Goal: Find specific page/section: Find specific page/section

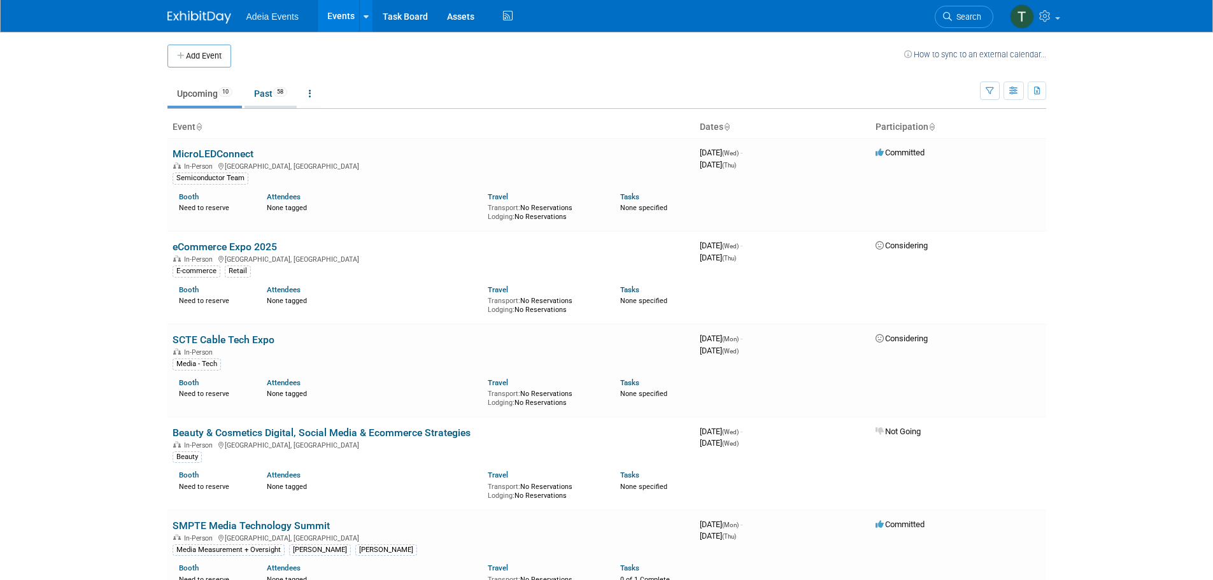
click at [268, 89] on link "Past 58" at bounding box center [271, 94] width 52 height 24
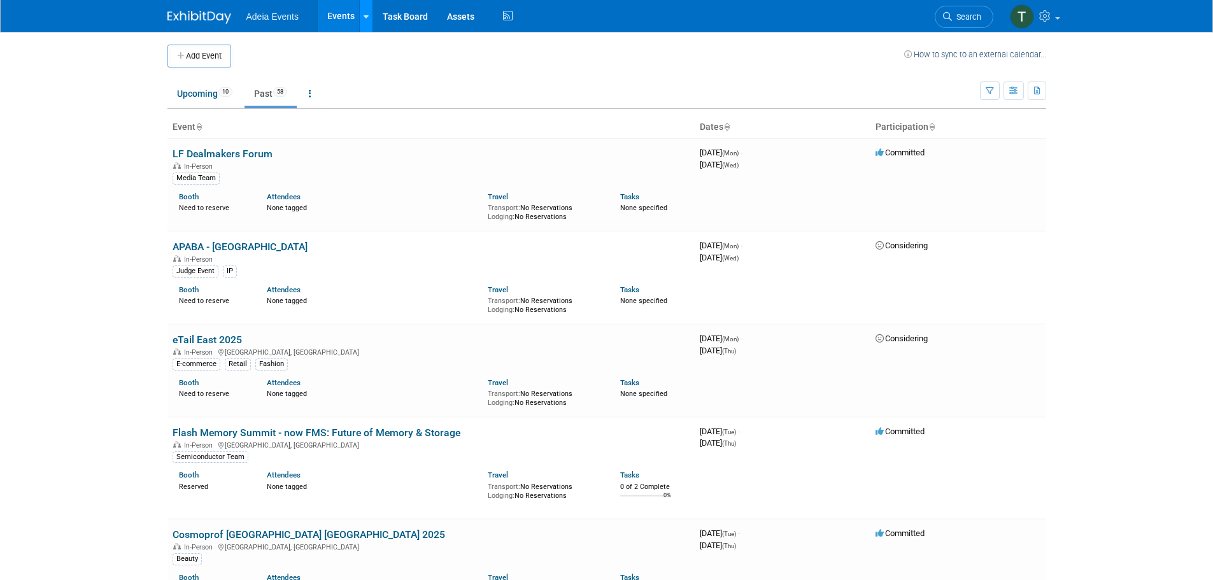
click at [361, 11] on link at bounding box center [365, 16] width 13 height 32
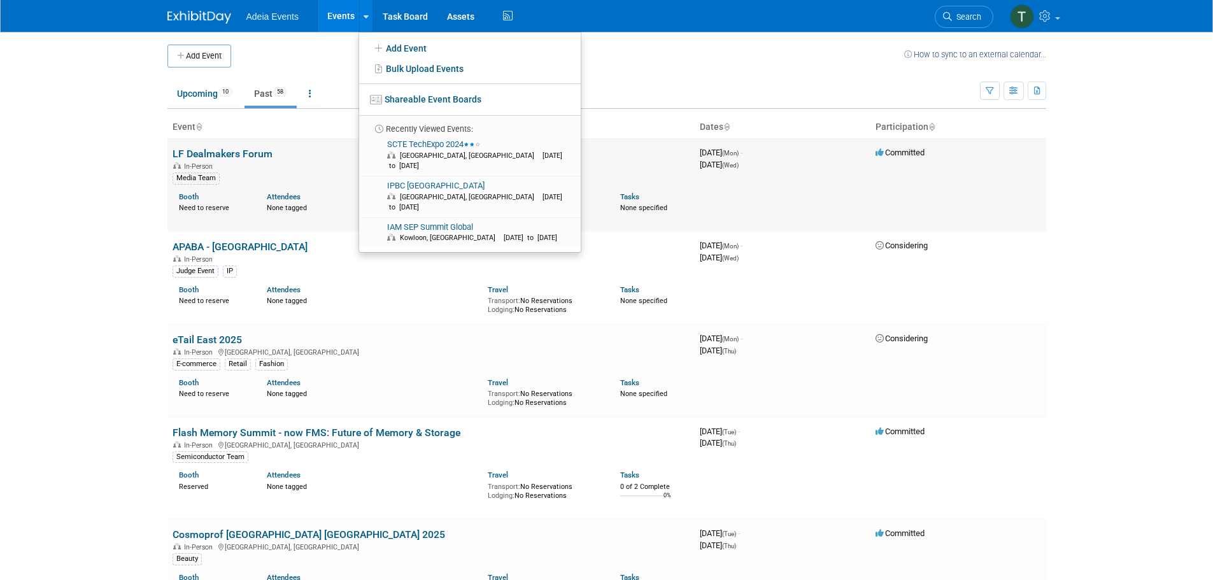
click at [258, 157] on link "LF Dealmakers Forum" at bounding box center [223, 154] width 100 height 12
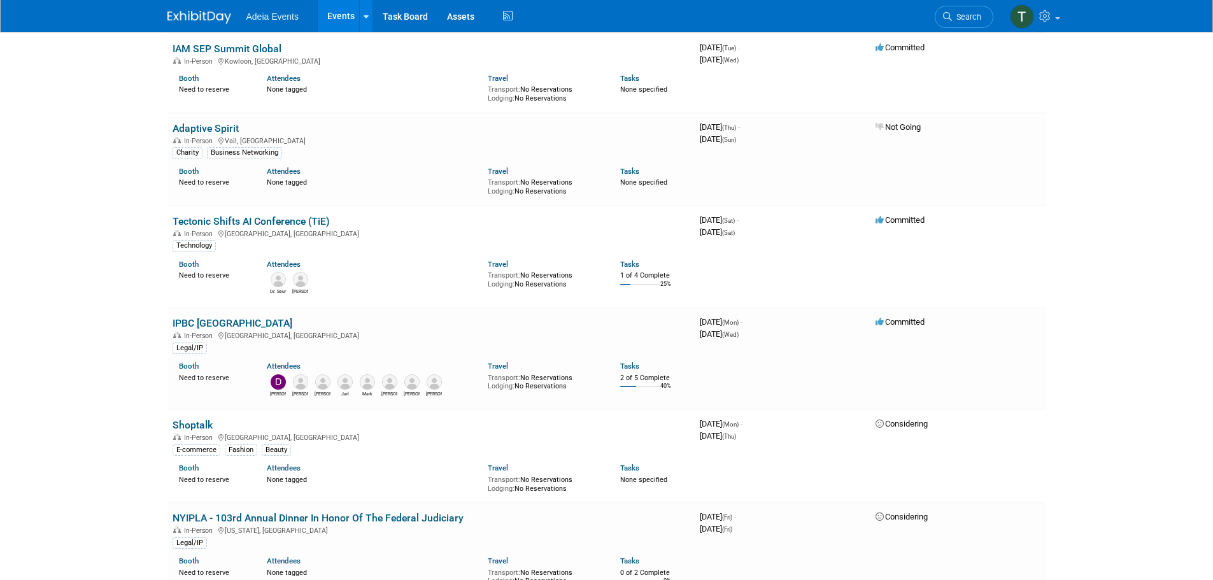
scroll to position [1720, 0]
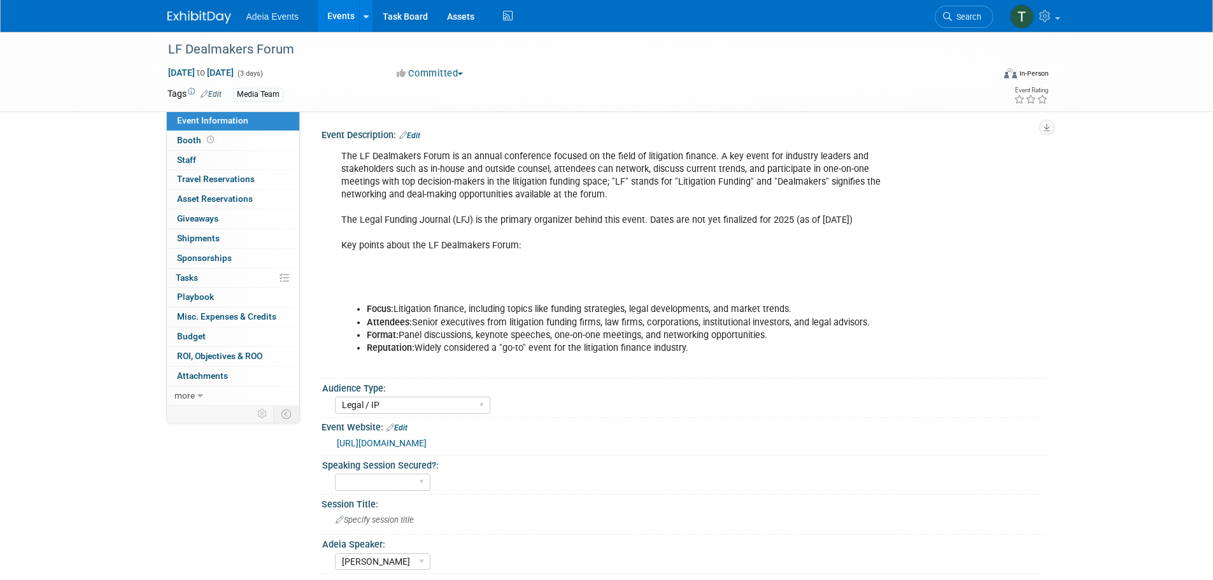
select select "Legal / IP"
select select "[PERSON_NAME]"
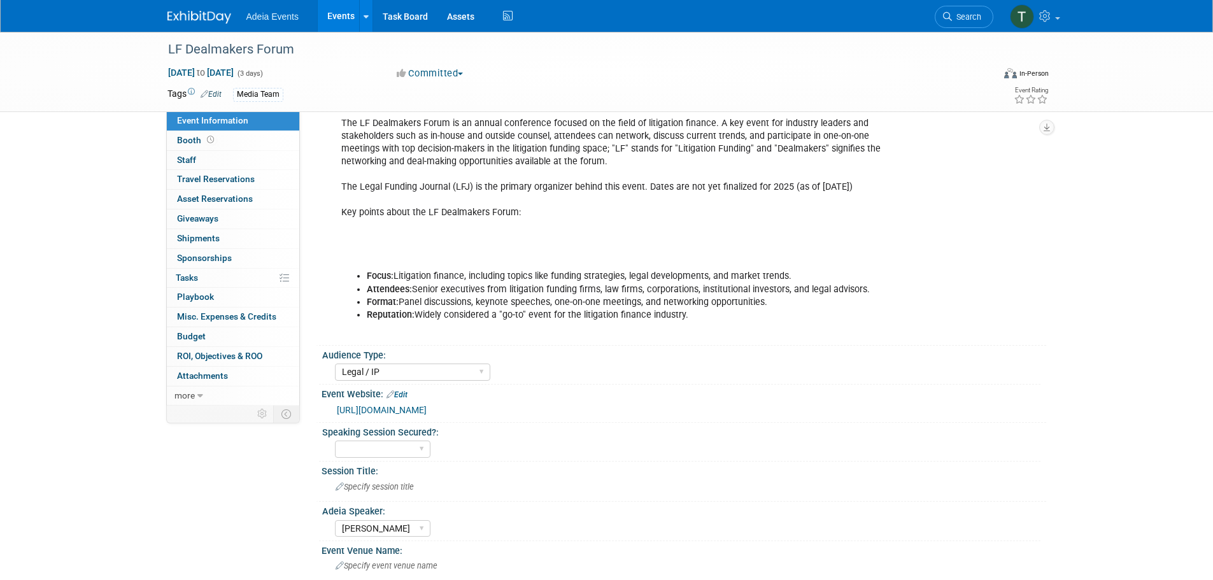
scroll to position [127, 0]
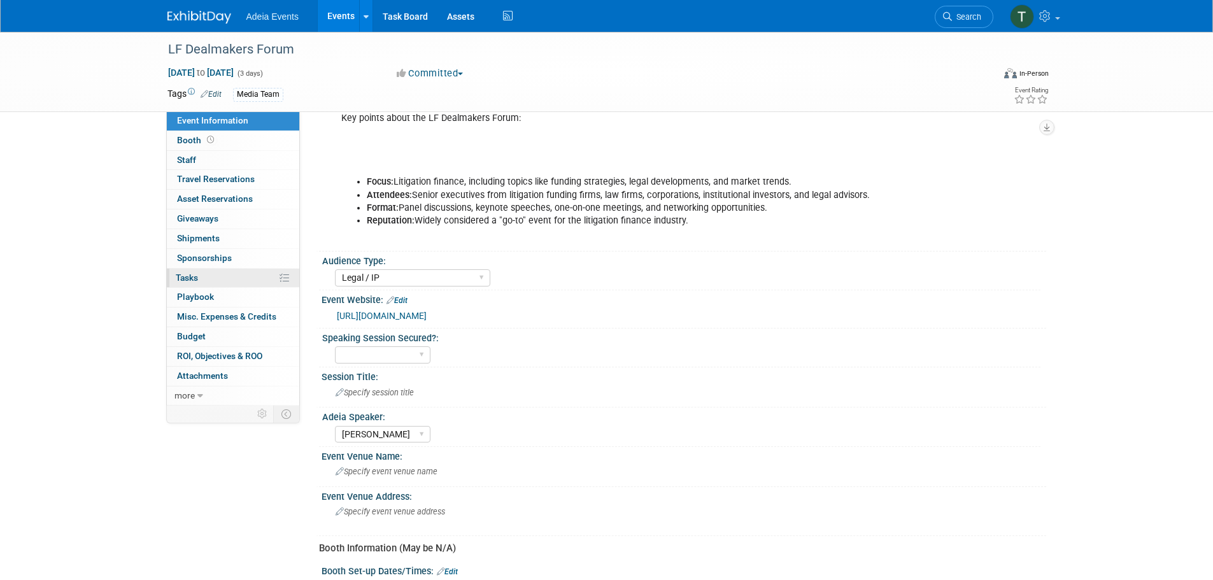
click at [204, 279] on link "0% Tasks 0%" at bounding box center [233, 278] width 132 height 19
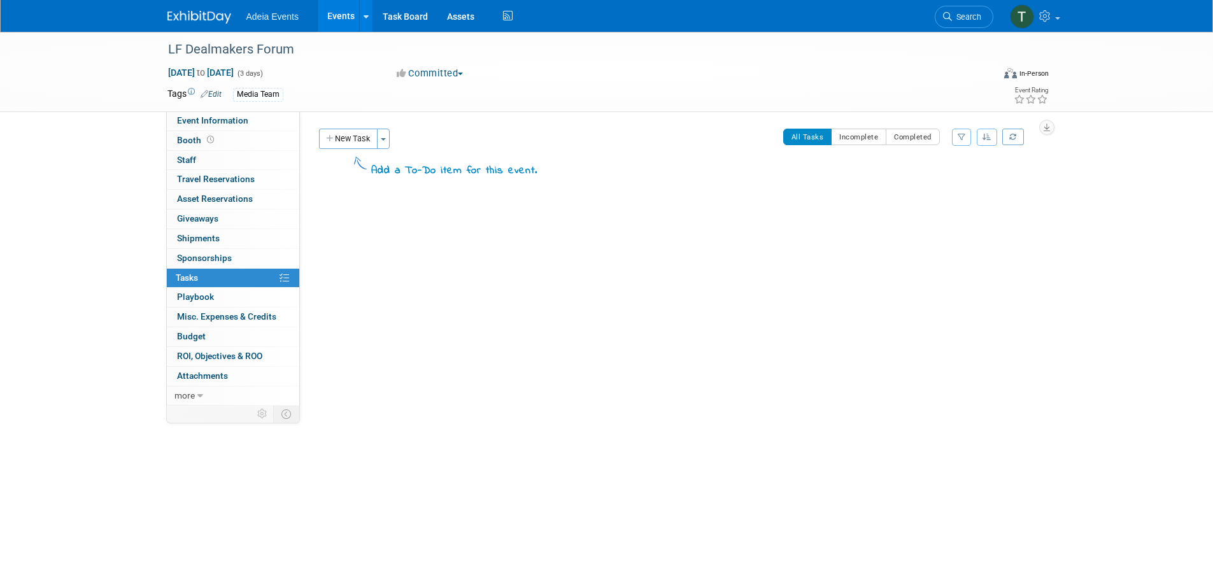
click at [270, 21] on span "Adeia Events" at bounding box center [273, 16] width 53 height 10
click at [366, 22] on div at bounding box center [366, 16] width 5 height 13
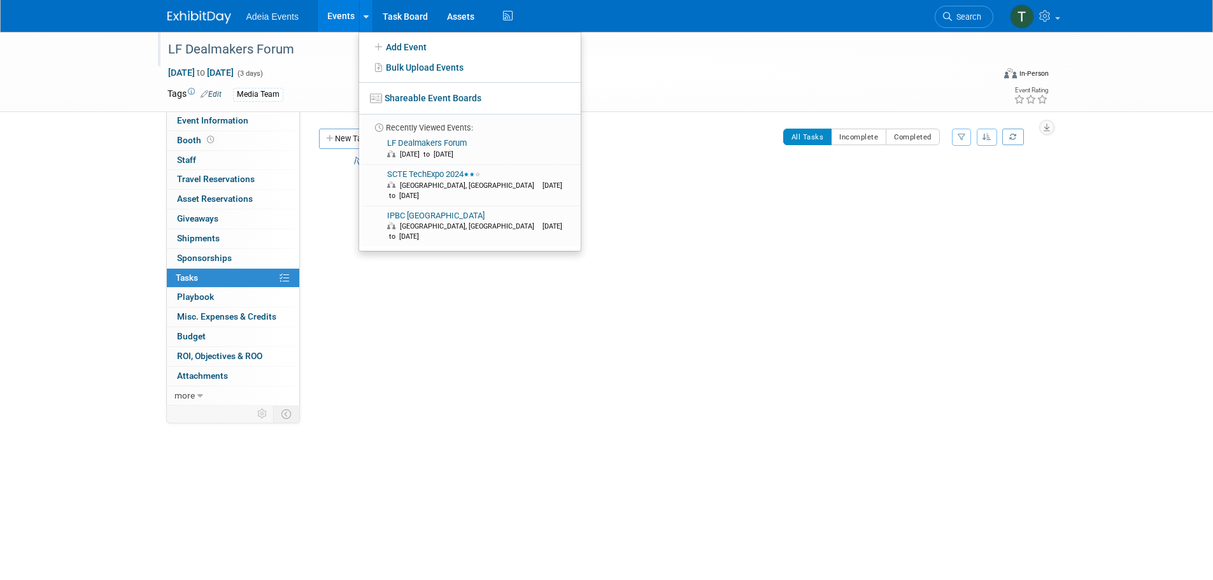
click at [188, 50] on div "LF Dealmakers Forum" at bounding box center [569, 49] width 811 height 23
